Goal: Task Accomplishment & Management: Complete application form

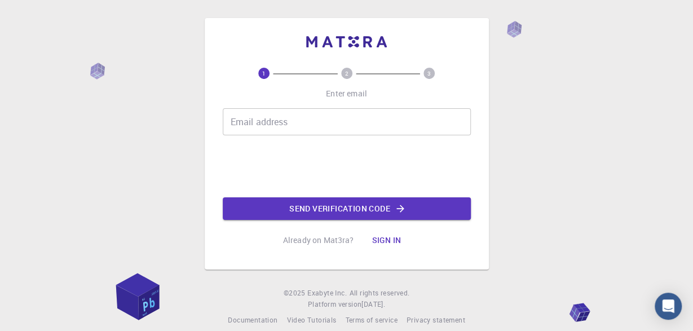
click at [309, 124] on input "Email address" at bounding box center [347, 121] width 248 height 27
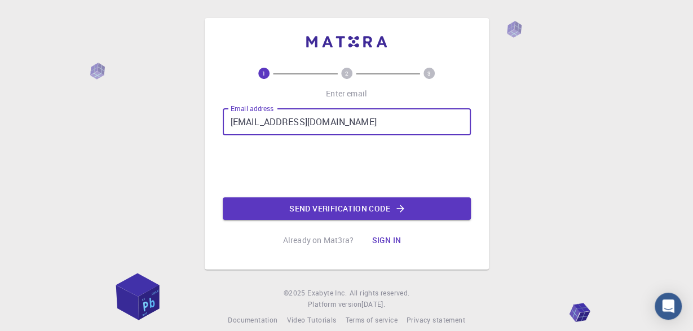
type input "[EMAIL_ADDRESS][DOMAIN_NAME]"
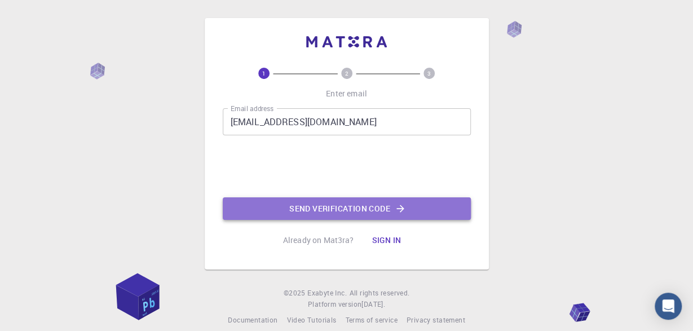
click at [363, 206] on button "Send verification code" at bounding box center [347, 208] width 248 height 23
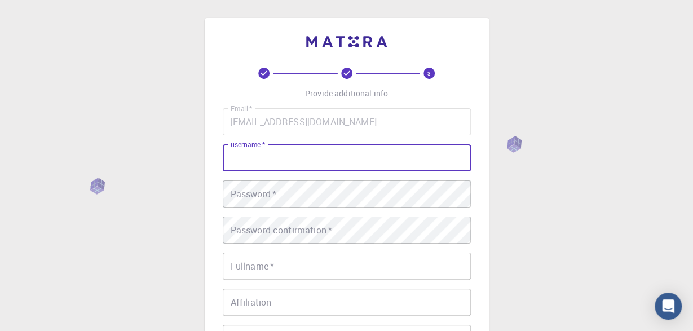
click at [255, 158] on input "username   *" at bounding box center [347, 157] width 248 height 27
type input "Souhir"
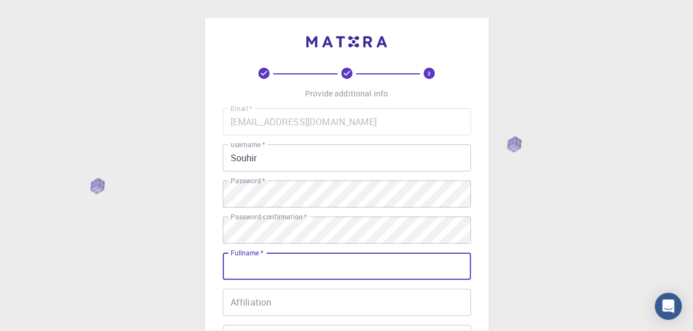
click at [257, 263] on input "Fullname   *" at bounding box center [347, 266] width 248 height 27
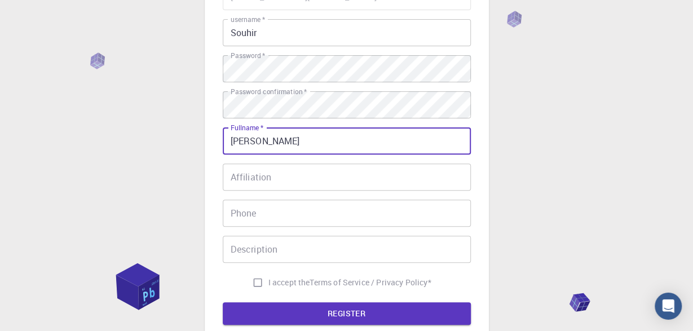
scroll to position [129, 0]
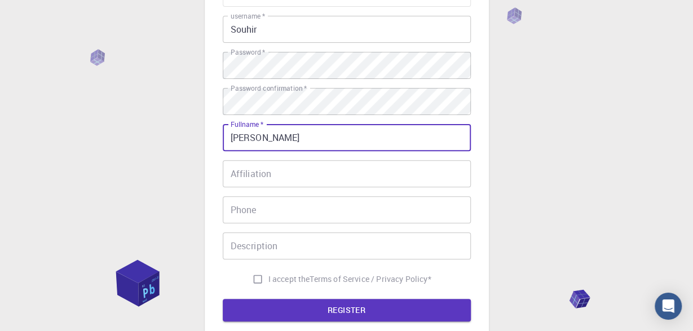
type input "[PERSON_NAME]"
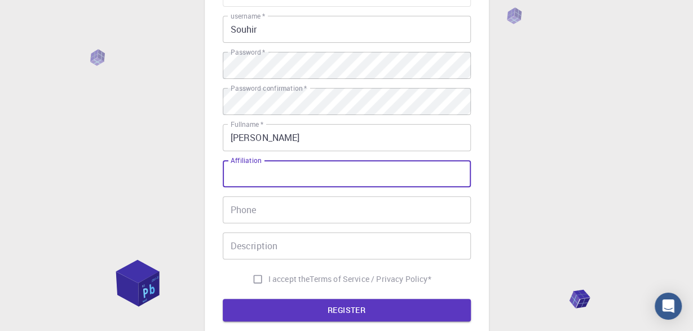
click at [268, 175] on input "Affiliation" at bounding box center [347, 173] width 248 height 27
type input "[GEOGRAPHIC_DATA]"
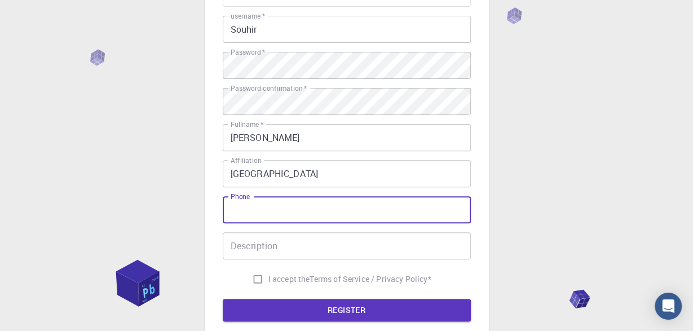
click at [258, 203] on input "Phone" at bounding box center [347, 209] width 248 height 27
type input "213 666088609"
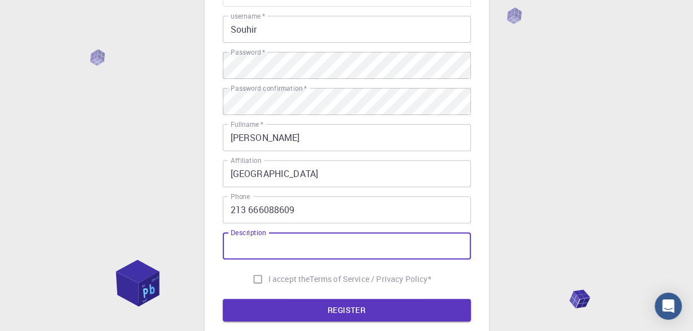
click at [240, 249] on input "Description" at bounding box center [347, 245] width 248 height 27
type input "PhD student"
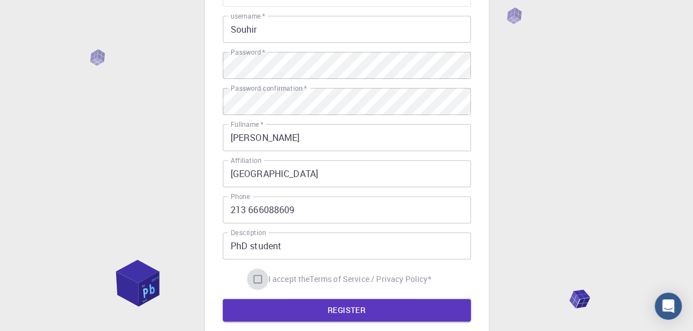
click at [253, 279] on input "I accept the Terms of Service / Privacy Policy *" at bounding box center [257, 278] width 21 height 21
checkbox input "true"
click at [334, 307] on button "REGISTER" at bounding box center [347, 310] width 248 height 23
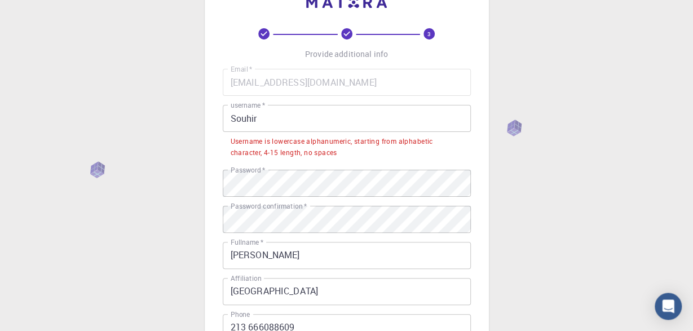
scroll to position [38, 0]
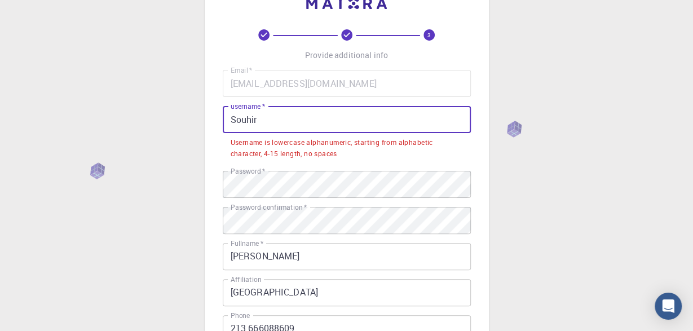
click at [264, 118] on input "Souhir" at bounding box center [347, 119] width 248 height 27
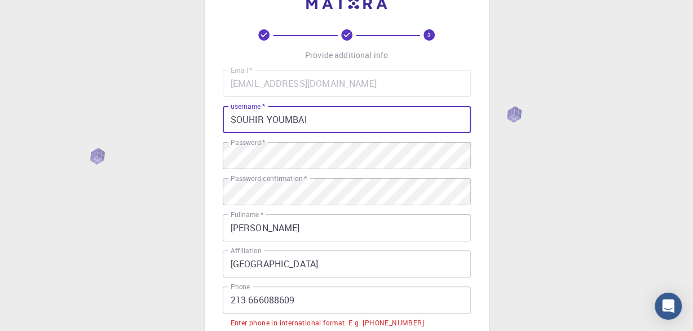
type input "SOUHIR YOUMBAI"
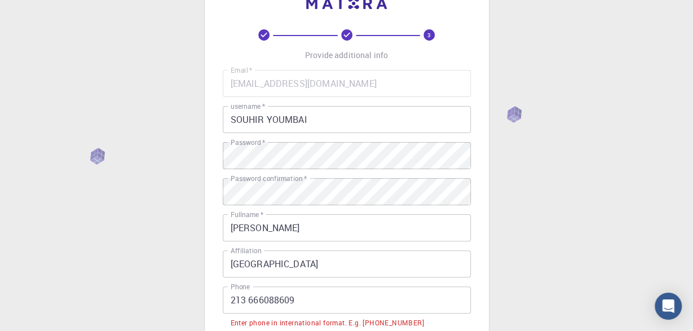
click at [477, 139] on div "3 Provide additional info Email   * [EMAIL_ADDRESS][DOMAIN_NAME] Email   * user…" at bounding box center [347, 229] width 284 height 499
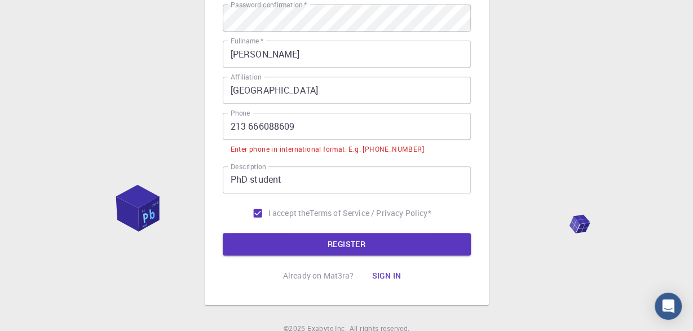
scroll to position [212, 0]
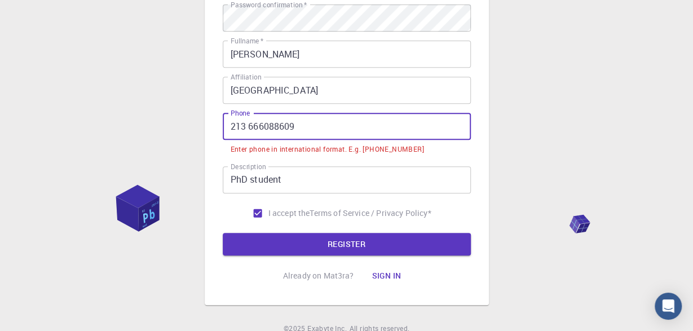
click at [232, 127] on input "213 666088609" at bounding box center [347, 126] width 248 height 27
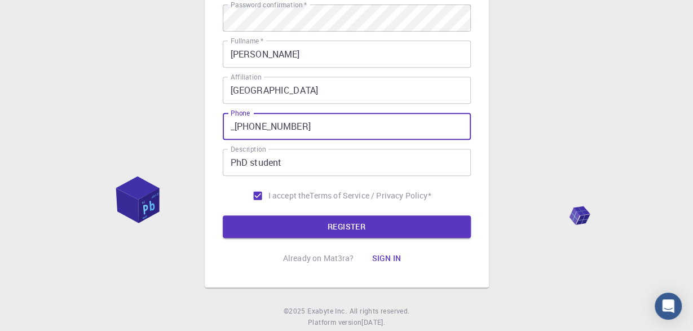
click at [235, 128] on input "_[PHONE_NUMBER]" at bounding box center [347, 126] width 248 height 27
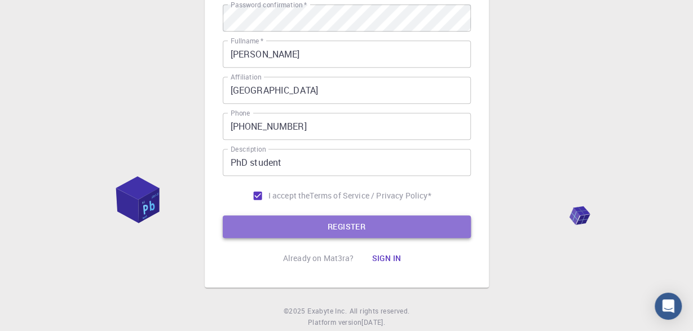
click at [327, 226] on button "REGISTER" at bounding box center [347, 226] width 248 height 23
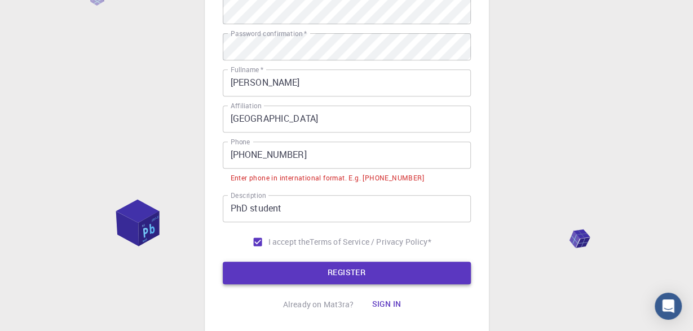
scroll to position [241, 0]
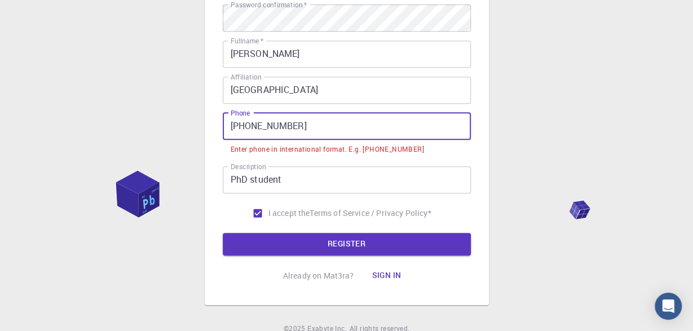
click at [255, 126] on input "[PHONE_NUMBER]" at bounding box center [347, 126] width 248 height 27
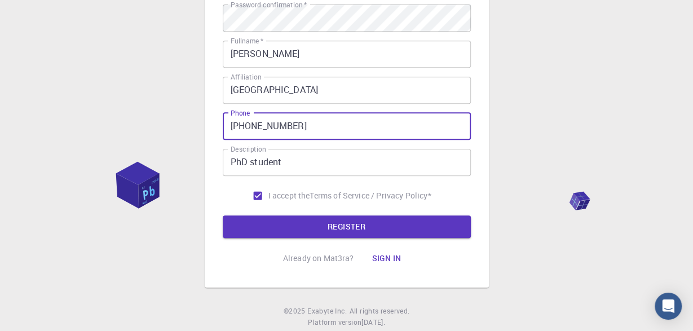
type input "[PHONE_NUMBER]"
click at [223, 215] on button "REGISTER" at bounding box center [347, 226] width 248 height 23
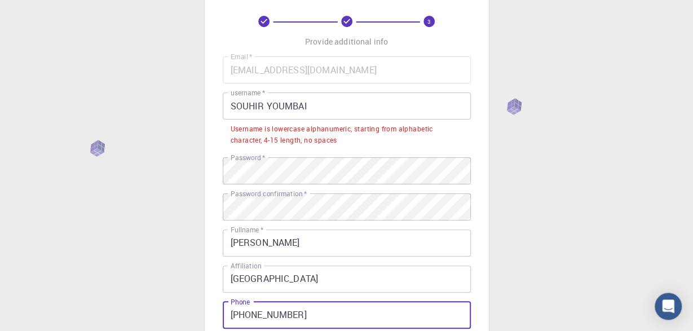
scroll to position [44, 0]
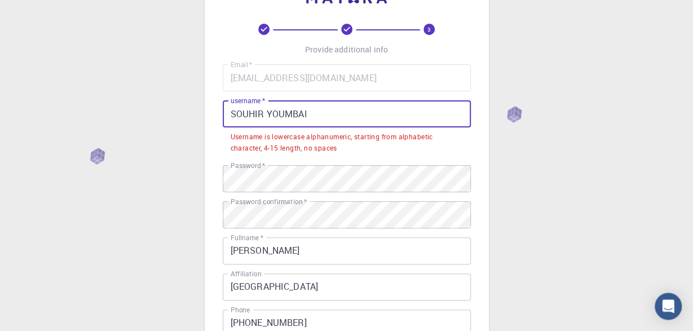
click at [267, 113] on input "SOUHIR YOUMBAI" at bounding box center [347, 113] width 248 height 27
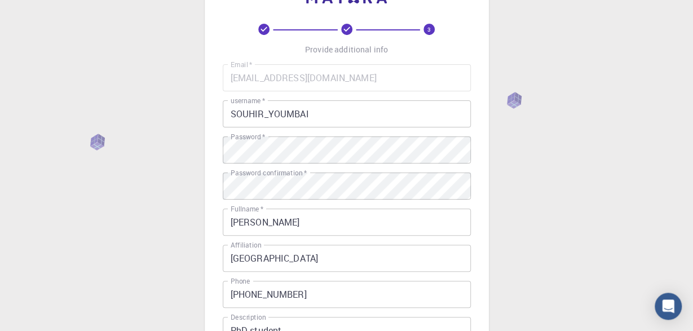
click at [478, 141] on div "3 Provide additional info Email   * [EMAIL_ADDRESS][DOMAIN_NAME] Email   * user…" at bounding box center [347, 215] width 284 height 482
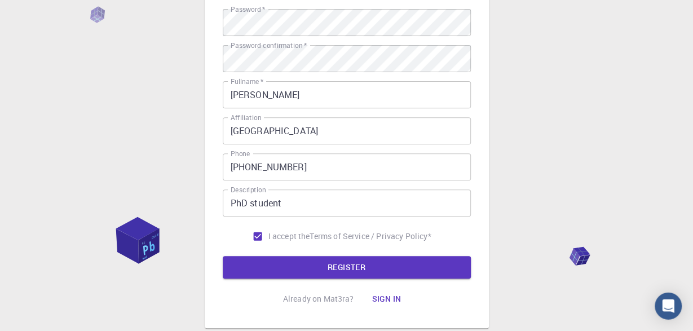
scroll to position [192, 0]
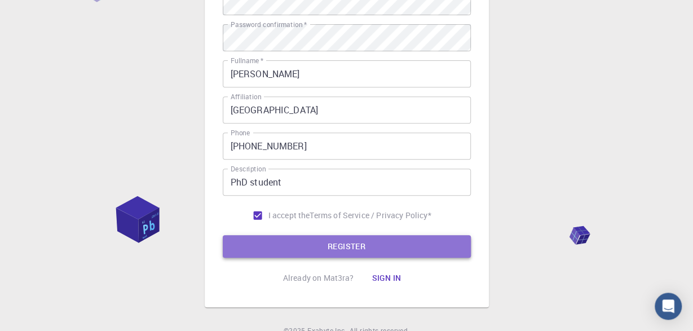
click at [375, 243] on button "REGISTER" at bounding box center [347, 246] width 248 height 23
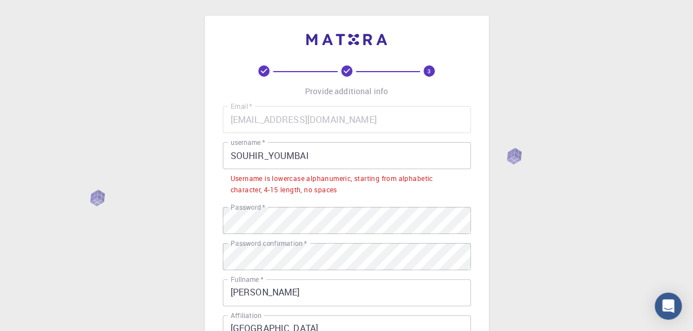
scroll to position [0, 0]
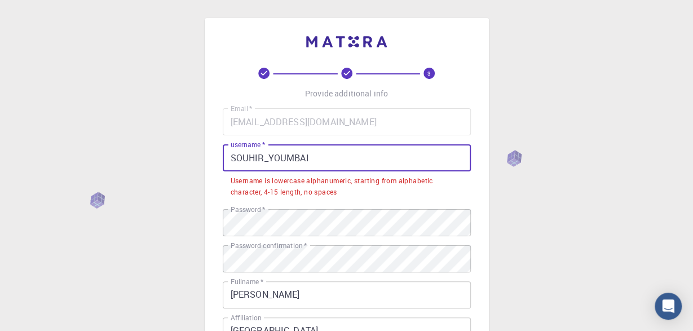
click at [309, 157] on input "SOUHIR_YOUMBAI" at bounding box center [347, 157] width 248 height 27
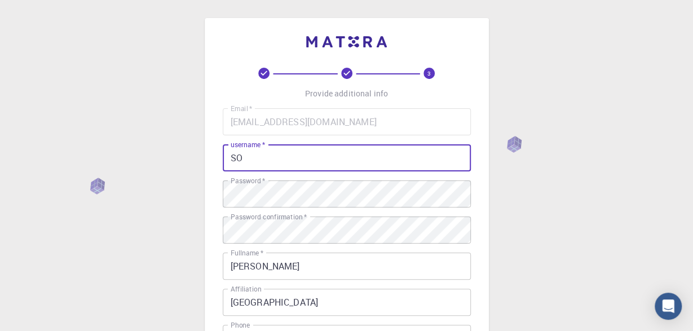
type input "S"
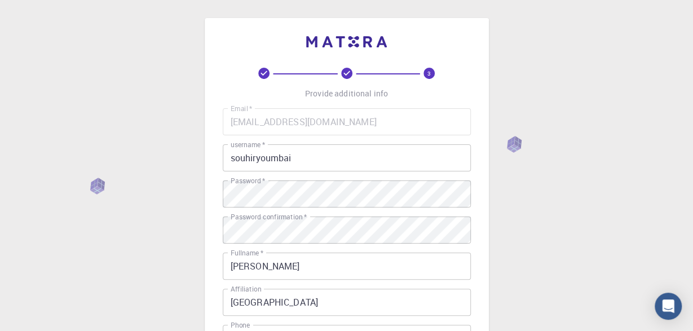
click at [480, 201] on div "3 Provide additional info Email   * [EMAIL_ADDRESS][DOMAIN_NAME] Email   * user…" at bounding box center [347, 259] width 284 height 482
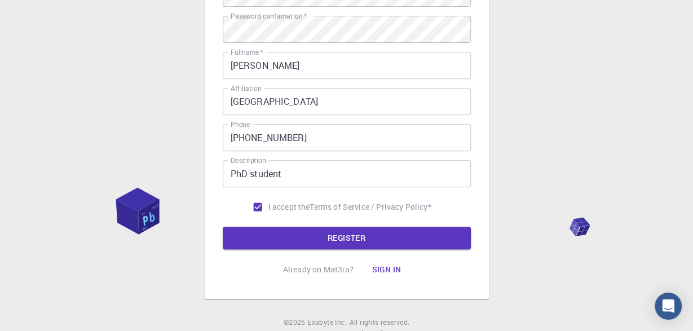
scroll to position [202, 0]
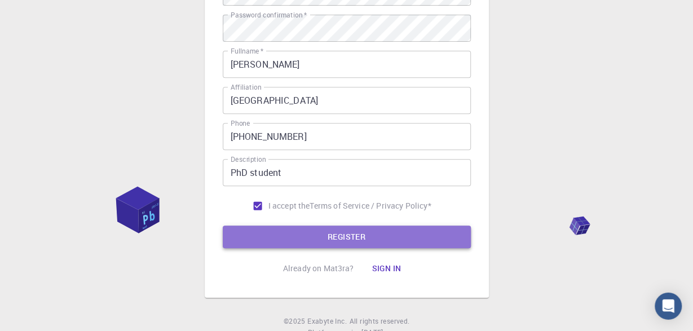
click at [372, 234] on button "REGISTER" at bounding box center [347, 237] width 248 height 23
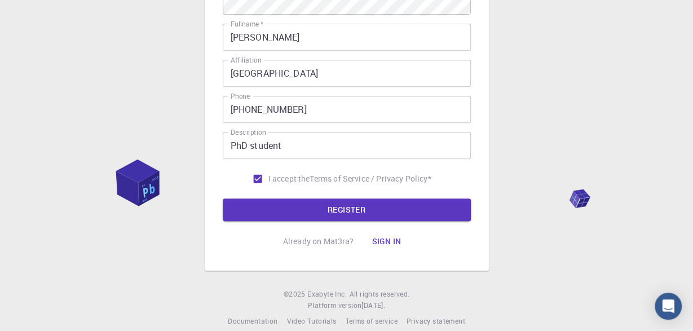
scroll to position [230, 0]
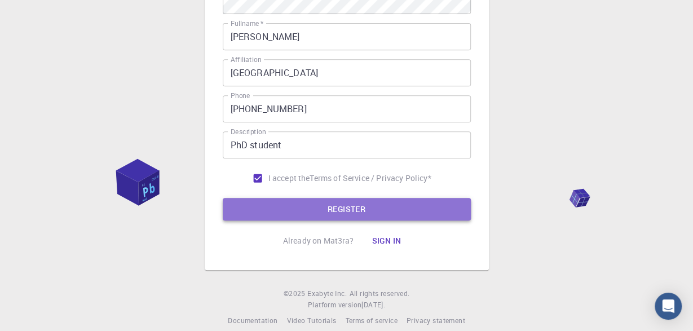
click at [348, 208] on button "REGISTER" at bounding box center [347, 209] width 248 height 23
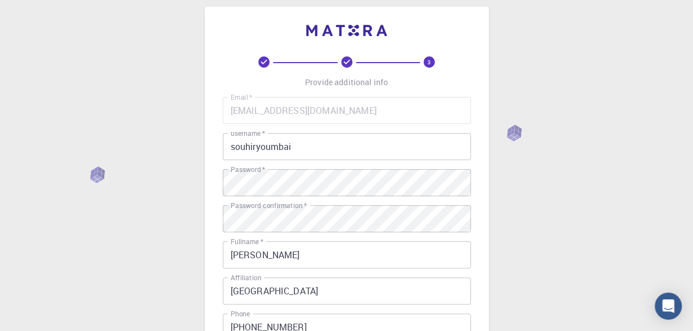
scroll to position [0, 0]
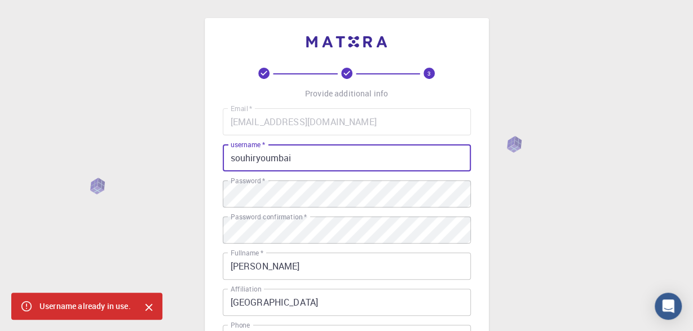
click at [295, 158] on input "souhiryoumbai" at bounding box center [347, 157] width 248 height 27
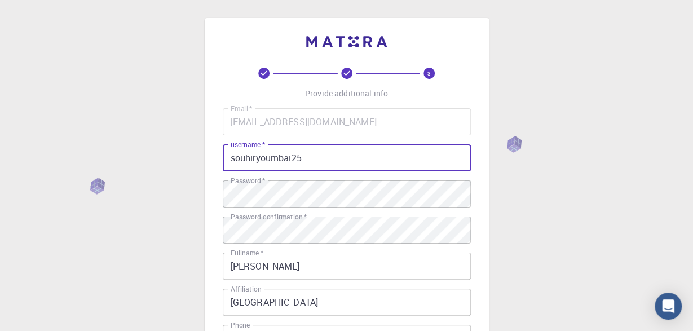
type input "souhiryoumbai25"
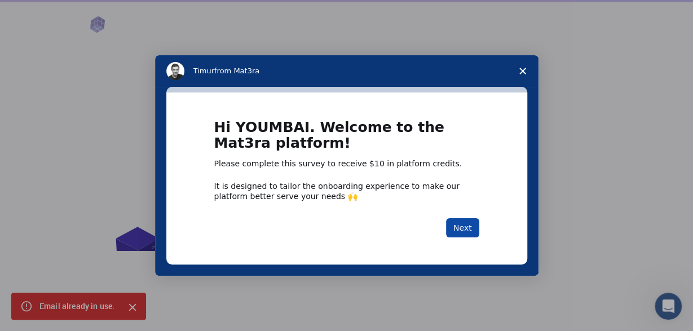
click at [464, 232] on button "Next" at bounding box center [462, 227] width 33 height 19
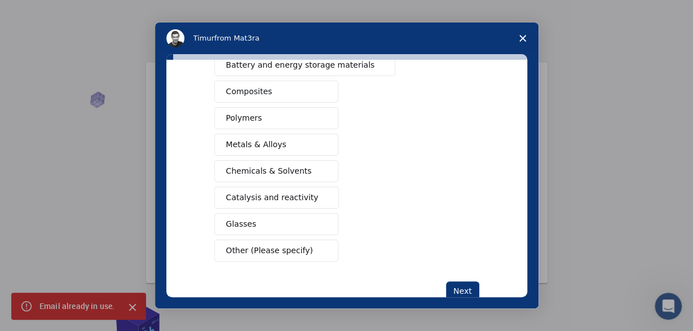
scroll to position [185, 0]
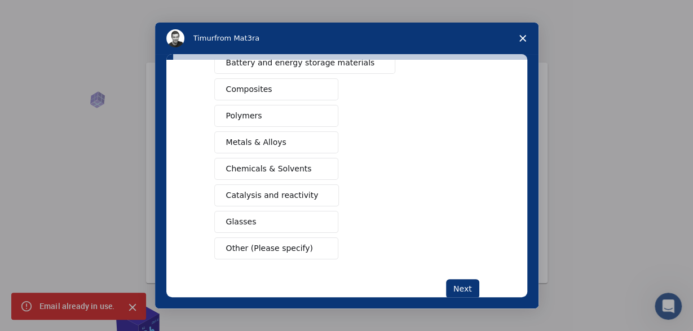
click at [275, 191] on span "Catalysis and reactivity" at bounding box center [272, 196] width 92 height 12
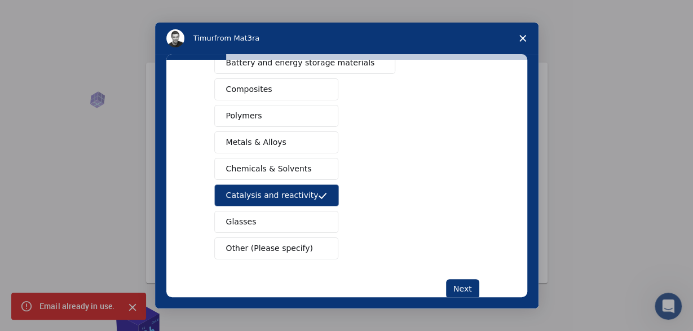
click at [293, 163] on span "Chemicals & Solvents" at bounding box center [269, 169] width 86 height 12
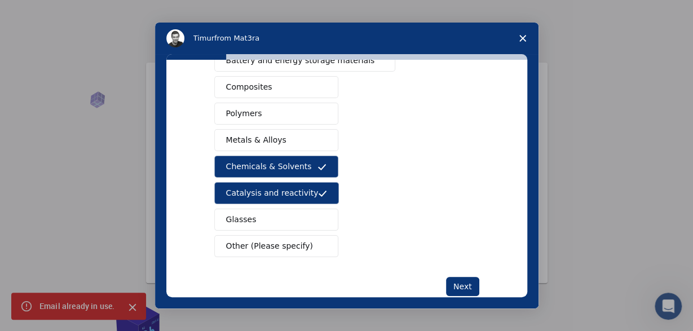
scroll to position [188, 0]
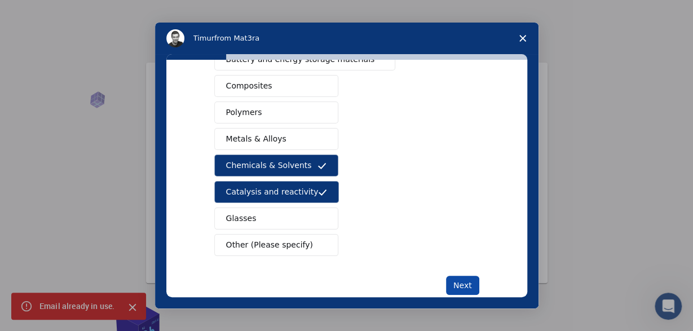
click at [469, 285] on button "Next" at bounding box center [462, 285] width 33 height 19
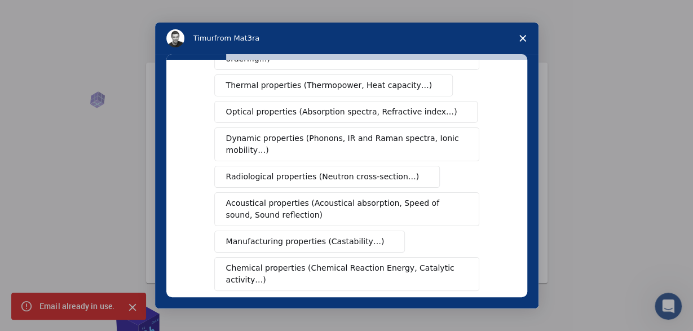
scroll to position [144, 0]
click at [245, 105] on span "Optical properties (Absorption spectra, Refractive index…)" at bounding box center [341, 111] width 231 height 12
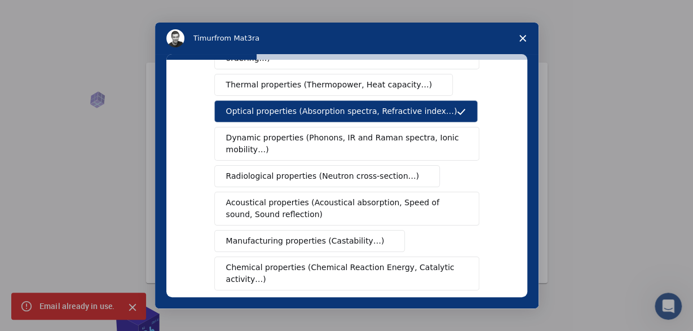
click at [252, 132] on span "Dynamic properties (Phonons, IR and Raman spectra, Ionic mobility…)" at bounding box center [343, 144] width 234 height 24
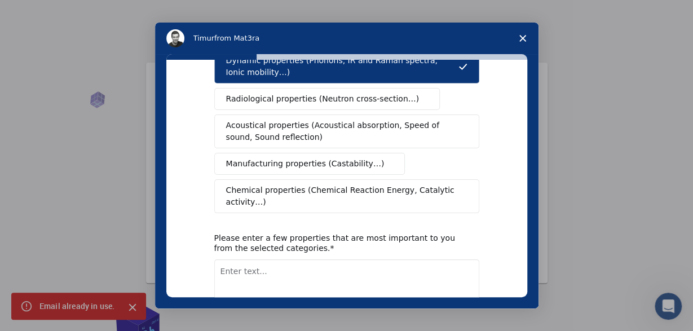
scroll to position [222, 0]
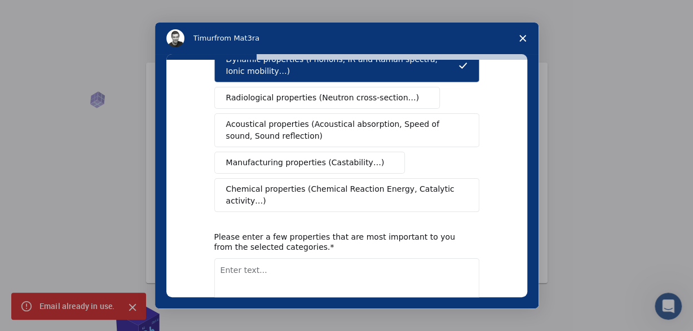
click at [249, 180] on button "Chemical properties (Chemical Reaction Energy, Catalytic activity…)" at bounding box center [346, 195] width 265 height 34
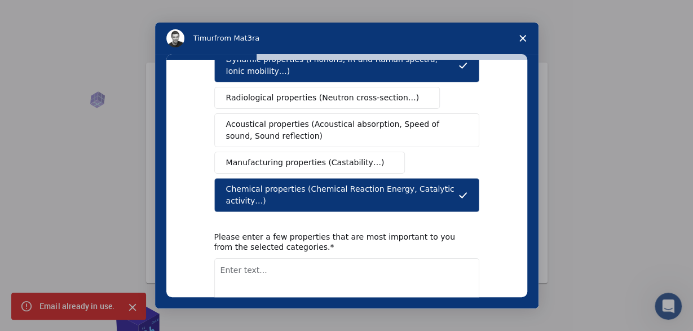
scroll to position [267, 0]
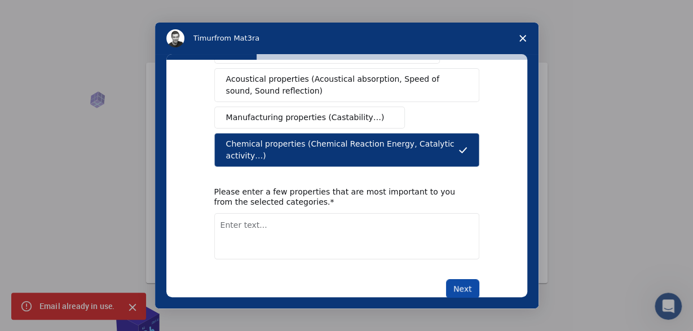
click at [464, 279] on button "Next" at bounding box center [462, 288] width 33 height 19
click at [266, 213] on textarea "Enter text..." at bounding box center [346, 236] width 265 height 46
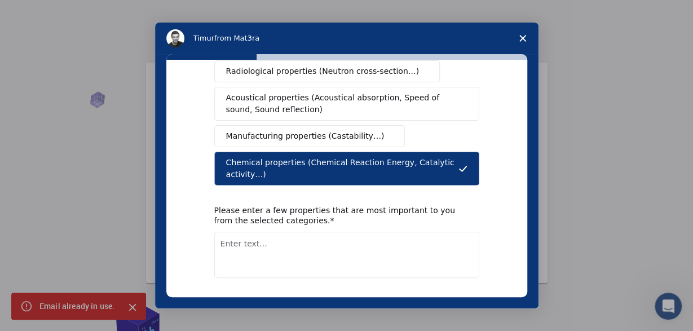
scroll to position [256, 0]
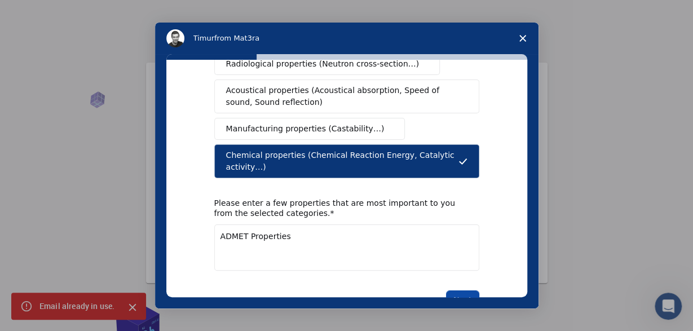
type textarea "ADMET Properties"
click at [467, 290] on button "Next" at bounding box center [462, 299] width 33 height 19
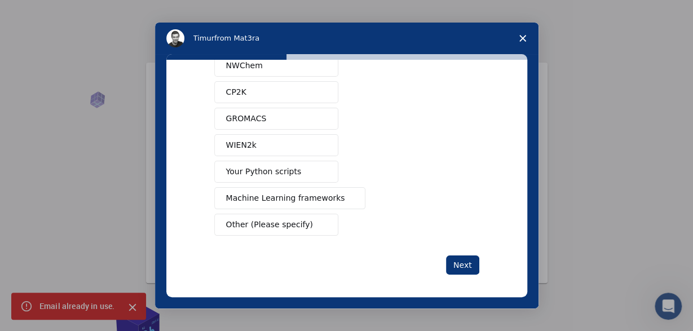
scroll to position [128, 0]
click at [286, 221] on span "Other (Please specify)" at bounding box center [269, 224] width 87 height 12
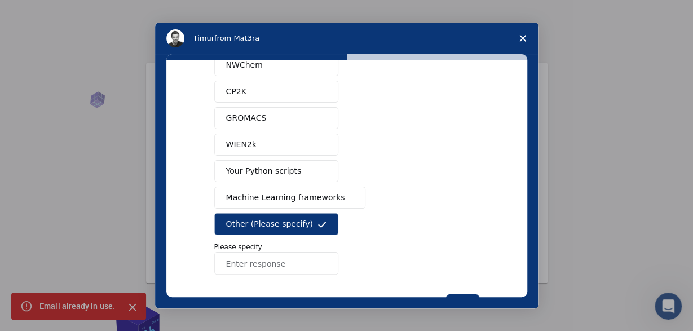
click at [259, 261] on input "Enter response" at bounding box center [276, 263] width 124 height 23
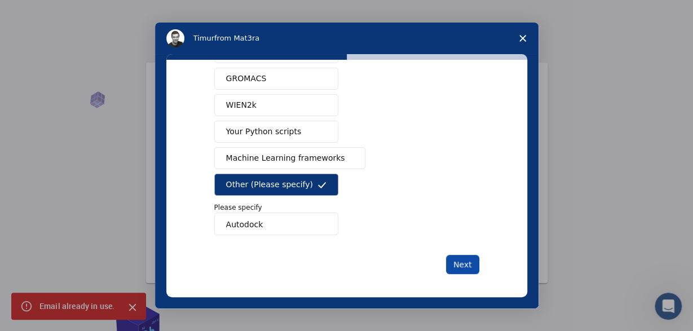
type input "Autodock"
click at [466, 264] on button "Next" at bounding box center [462, 264] width 33 height 19
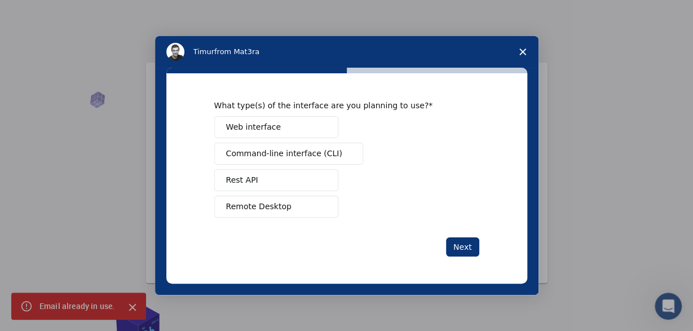
click at [286, 134] on button "Web interface" at bounding box center [276, 127] width 124 height 22
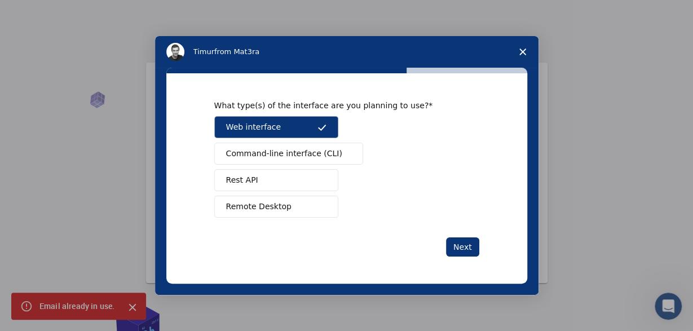
click at [282, 214] on button "Remote Desktop" at bounding box center [276, 207] width 124 height 22
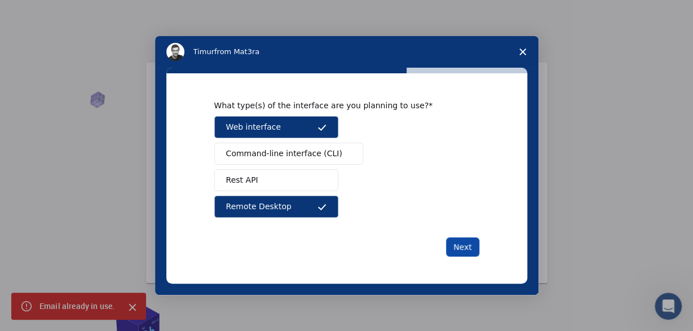
click at [462, 249] on button "Next" at bounding box center [462, 246] width 33 height 19
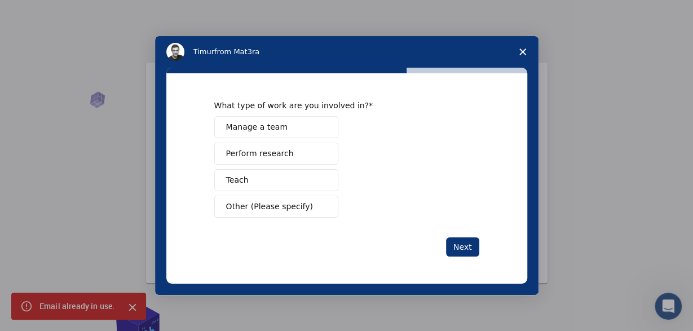
click at [293, 152] on button "Perform research" at bounding box center [276, 154] width 124 height 22
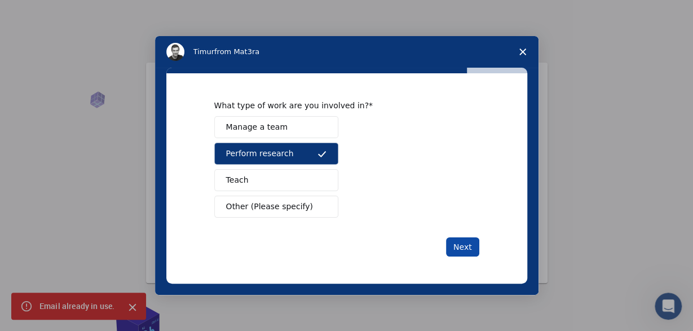
click at [466, 247] on button "Next" at bounding box center [462, 246] width 33 height 19
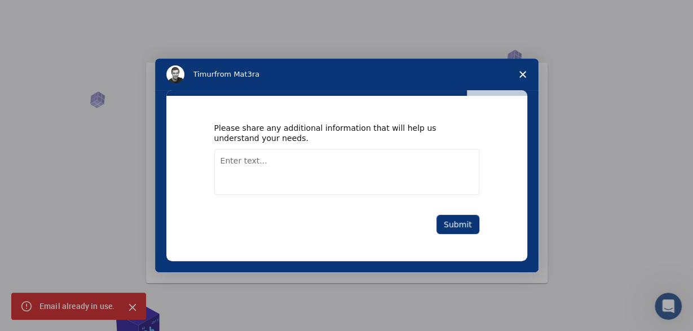
click at [259, 157] on textarea "Enter text..." at bounding box center [346, 172] width 265 height 46
click at [471, 232] on button "Submit" at bounding box center [458, 224] width 43 height 19
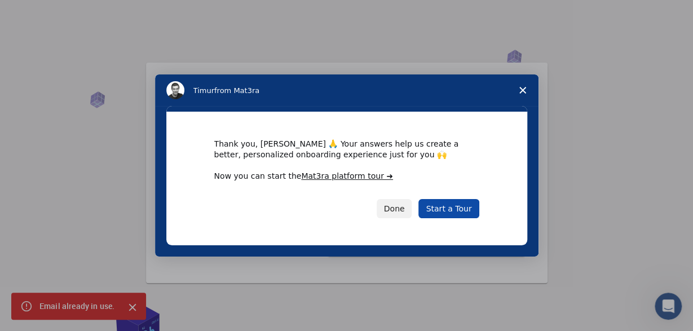
click at [460, 205] on link "Start a Tour" at bounding box center [448, 208] width 60 height 19
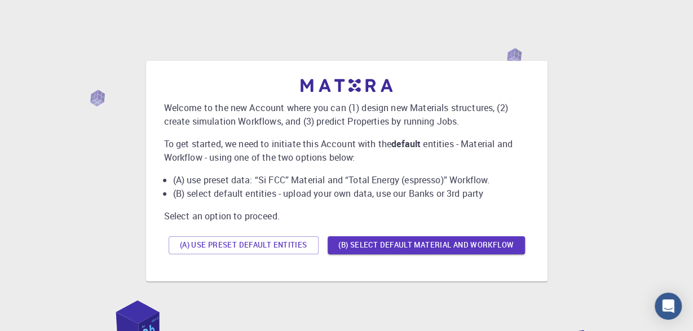
scroll to position [1, 0]
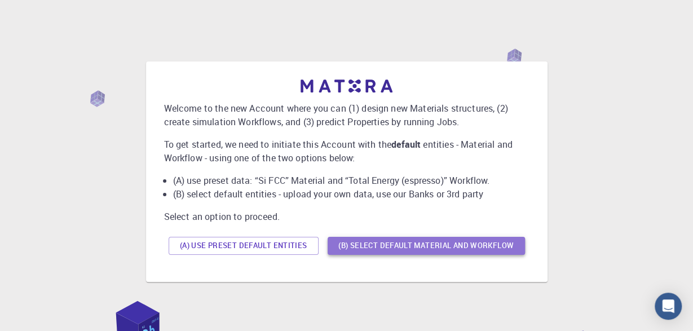
click at [403, 241] on button "(B) Select default material and workflow" at bounding box center [426, 246] width 197 height 18
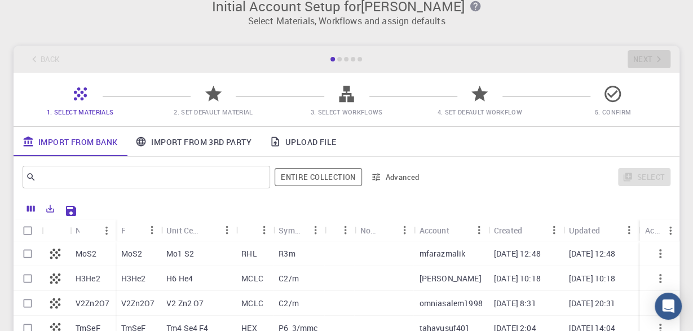
scroll to position [0, 0]
